Goal: Check status: Check status

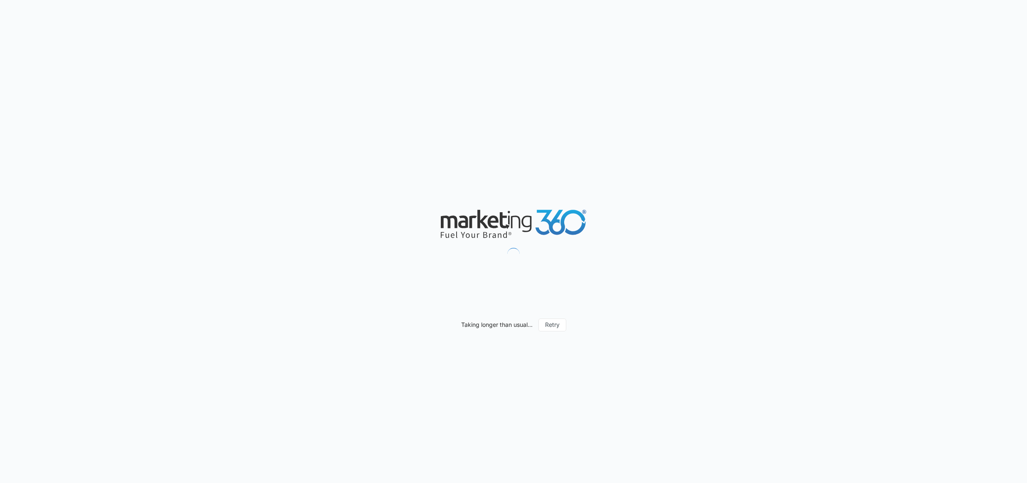
type input "[DATE]"
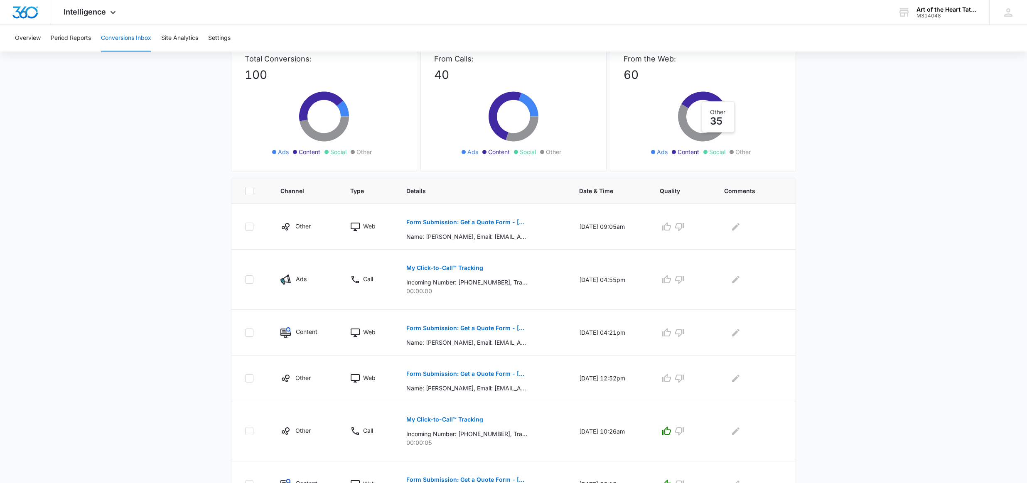
scroll to position [57, 0]
click at [671, 279] on icon "button" at bounding box center [666, 280] width 10 height 10
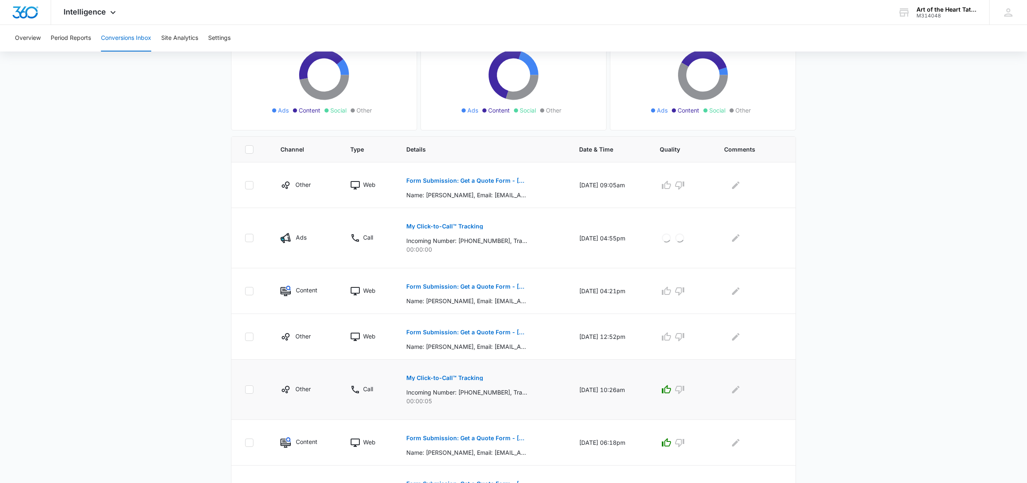
scroll to position [107, 0]
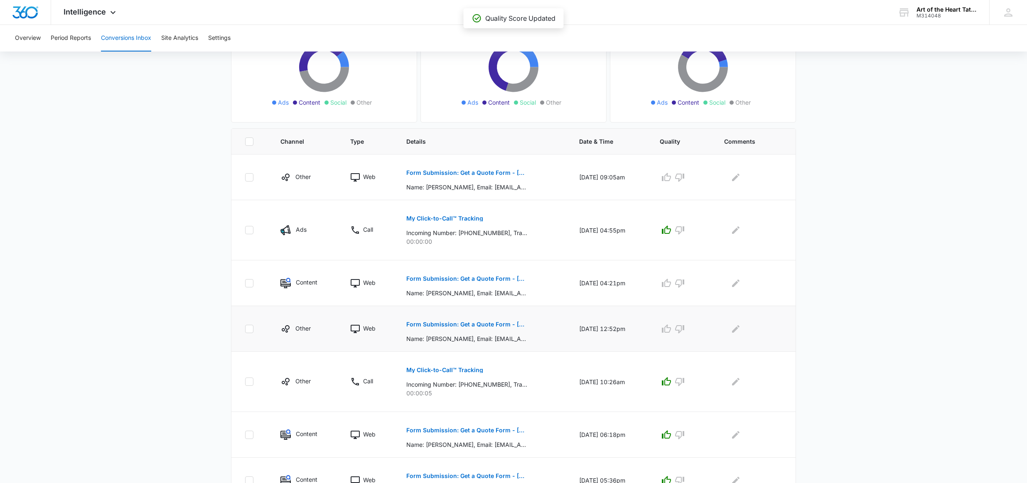
click at [469, 321] on p "Form Submission: Get a Quote Form - [US_STATE] (was previously both)" at bounding box center [466, 324] width 121 height 6
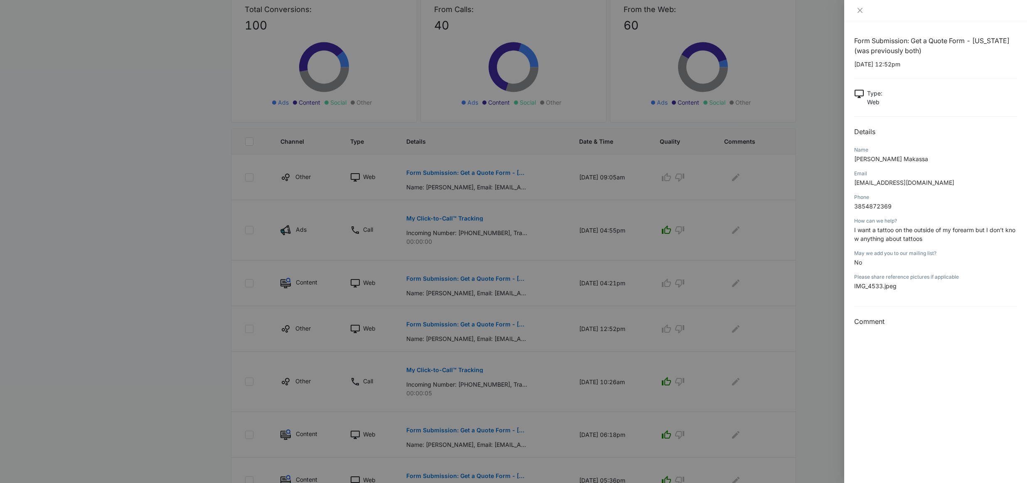
click at [559, 306] on div at bounding box center [513, 241] width 1027 height 483
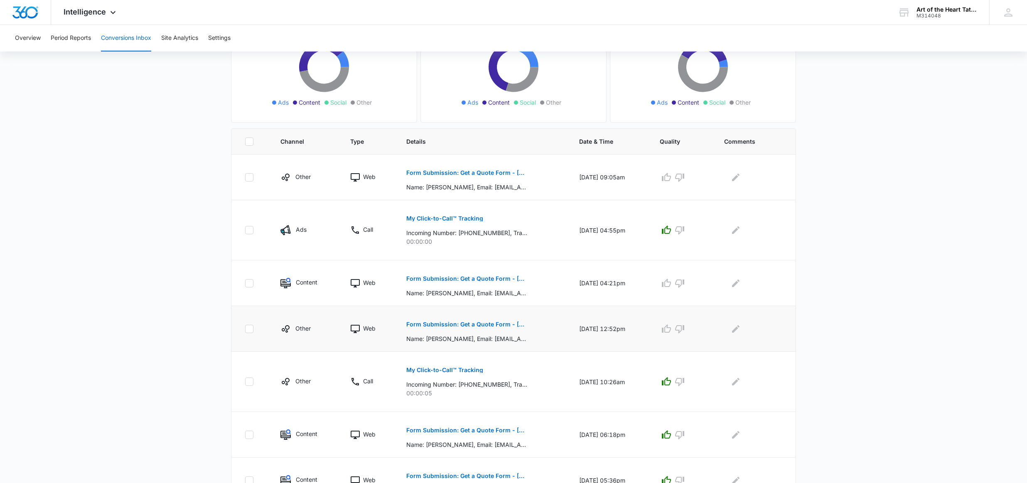
drag, startPoint x: 670, startPoint y: 327, endPoint x: 669, endPoint y: 321, distance: 6.0
click at [670, 327] on icon "button" at bounding box center [666, 328] width 9 height 8
click at [483, 280] on p "Form Submission: Get a Quote Form - [US_STATE] (was previously both)" at bounding box center [466, 279] width 121 height 6
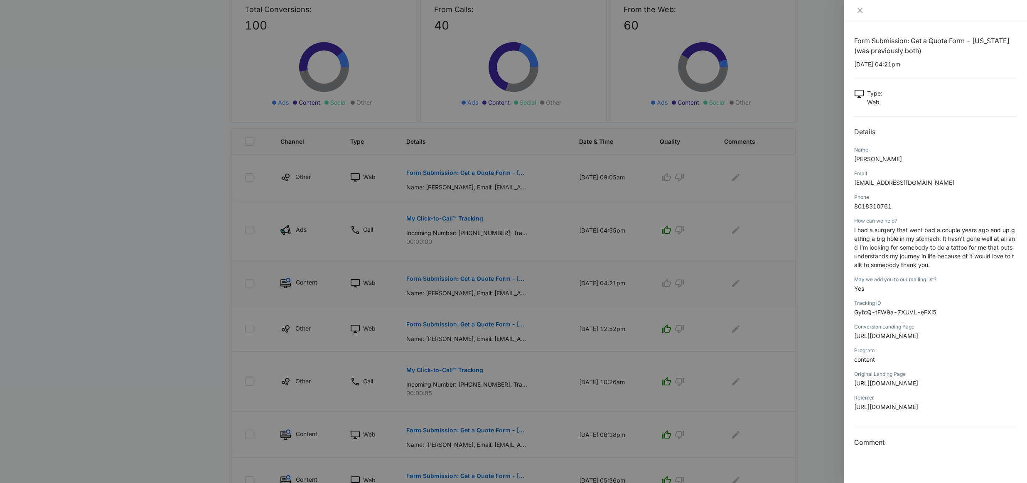
click at [483, 280] on div at bounding box center [513, 241] width 1027 height 483
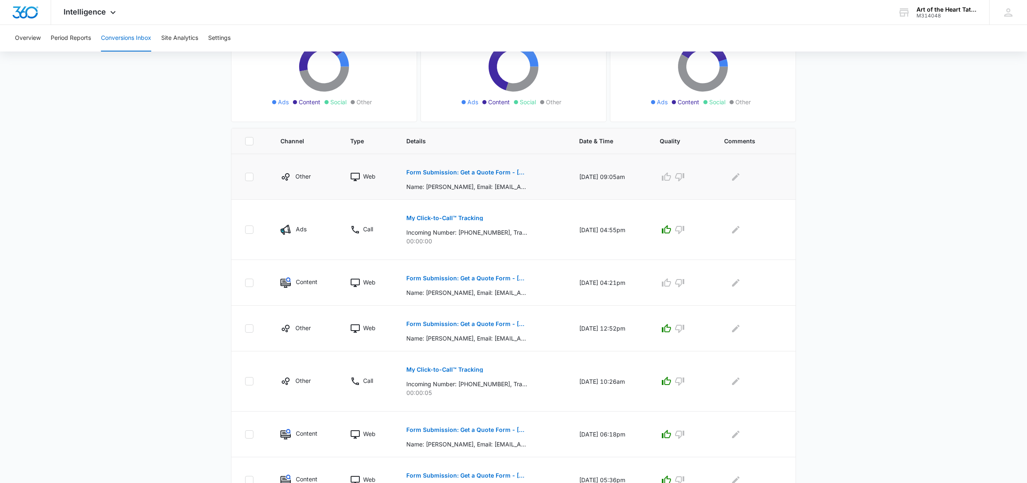
click at [494, 172] on p "Form Submission: Get a Quote Form - [GEOGRAPHIC_DATA]" at bounding box center [466, 172] width 121 height 6
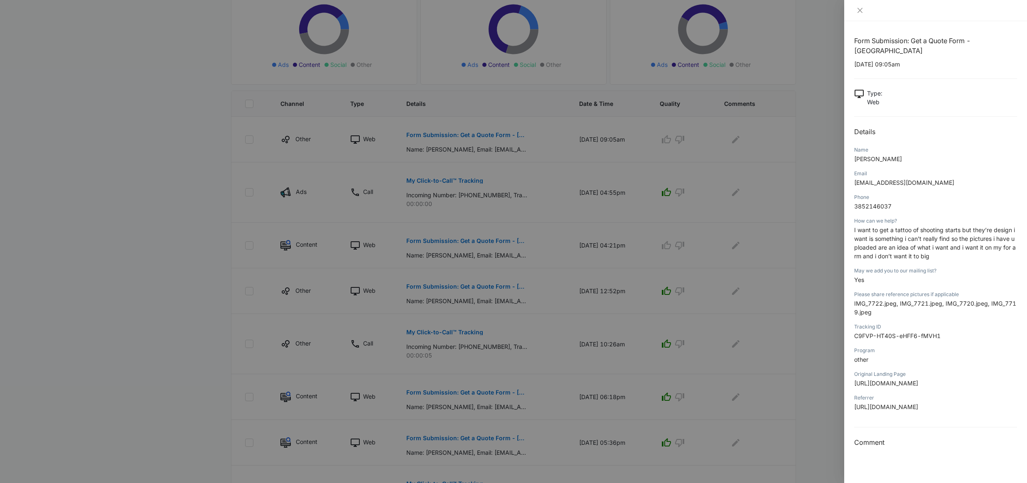
scroll to position [143, 0]
click at [536, 190] on div at bounding box center [513, 241] width 1027 height 483
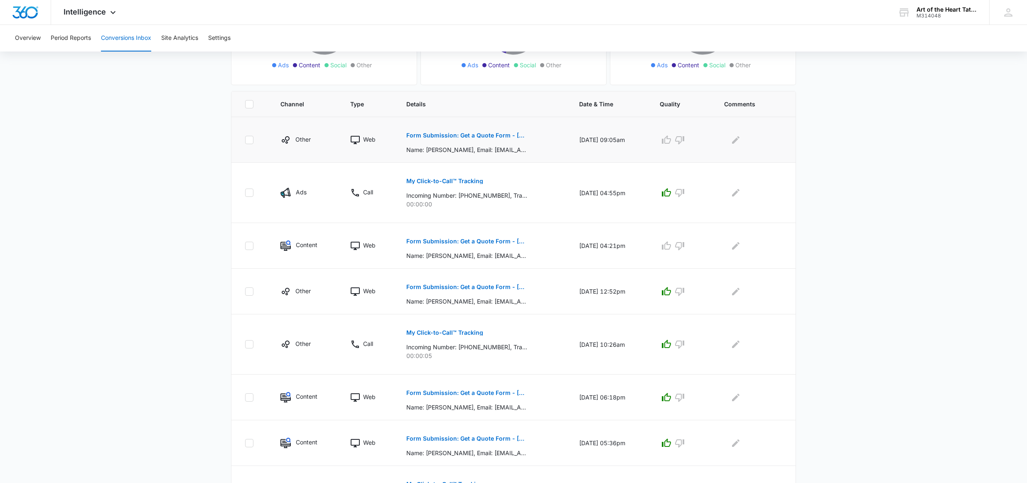
click at [667, 143] on icon "button" at bounding box center [666, 140] width 10 height 10
click at [510, 245] on button "Form Submission: Get a Quote Form - [US_STATE] (was previously both)" at bounding box center [466, 241] width 121 height 20
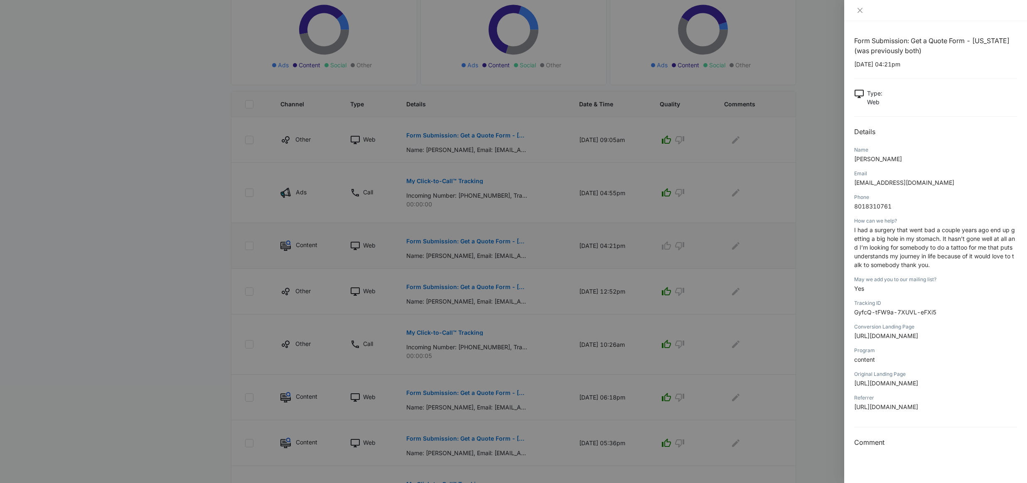
click at [510, 245] on div at bounding box center [513, 241] width 1027 height 483
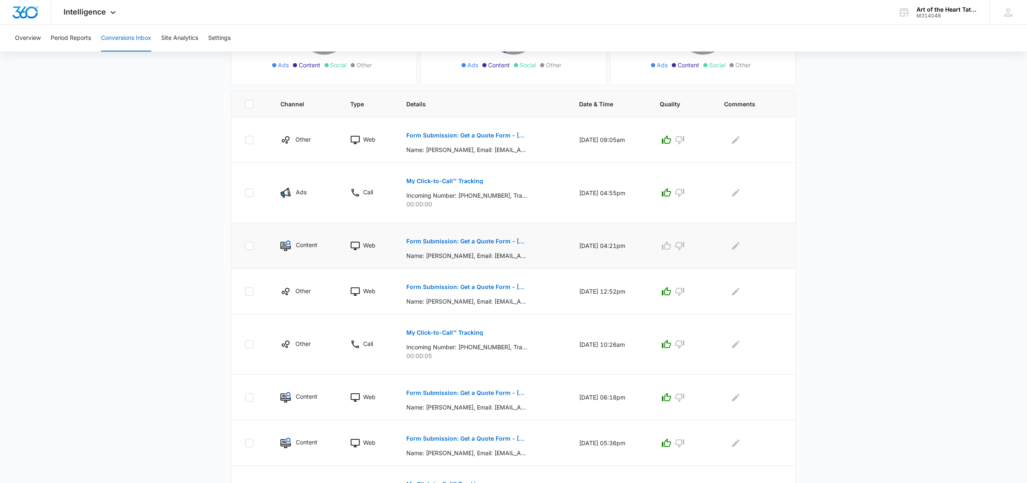
click at [671, 250] on icon "button" at bounding box center [666, 246] width 10 height 10
